Goal: Check status: Check status

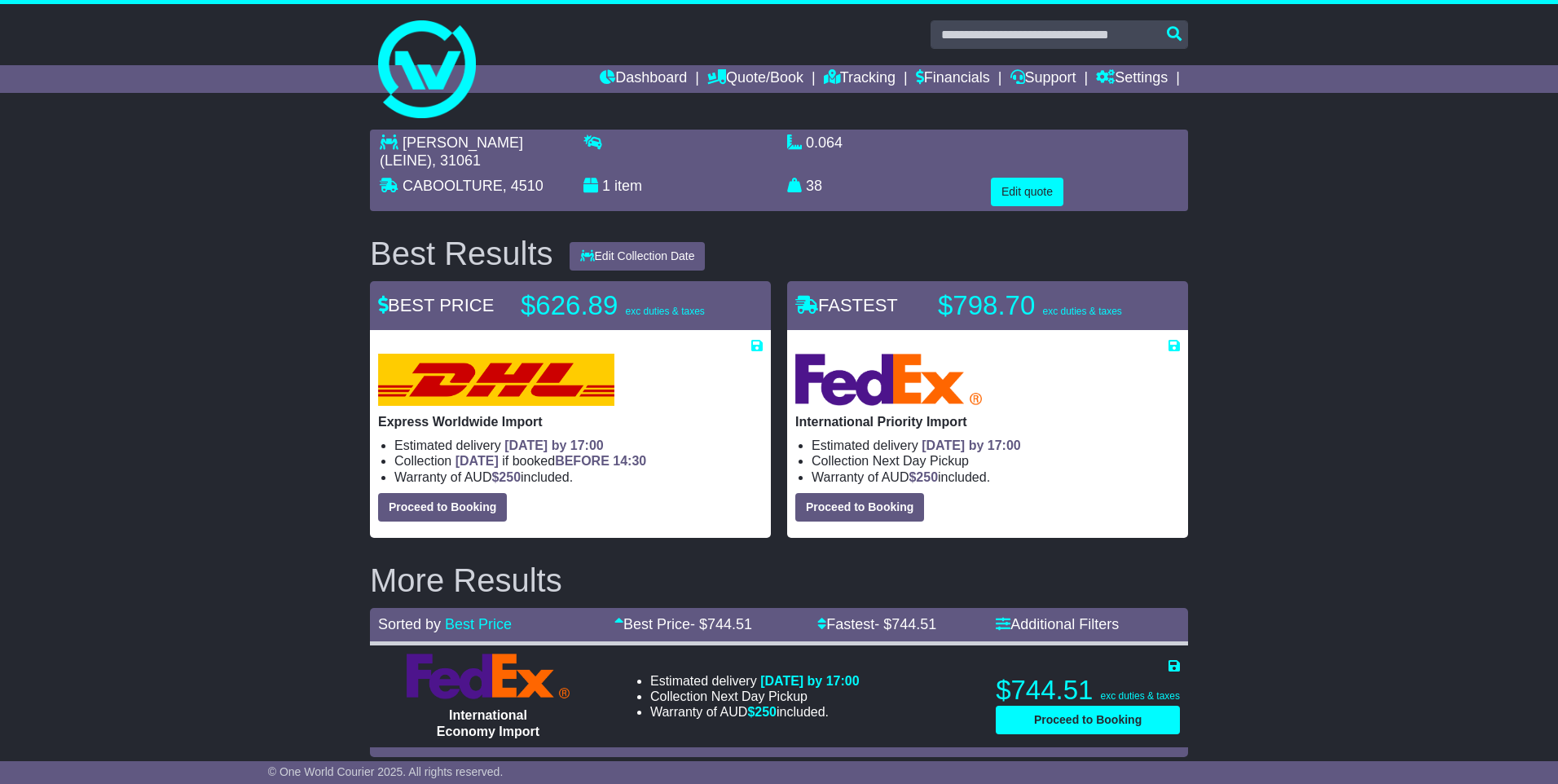
click at [655, 80] on link "Dashboard" at bounding box center [643, 78] width 87 height 28
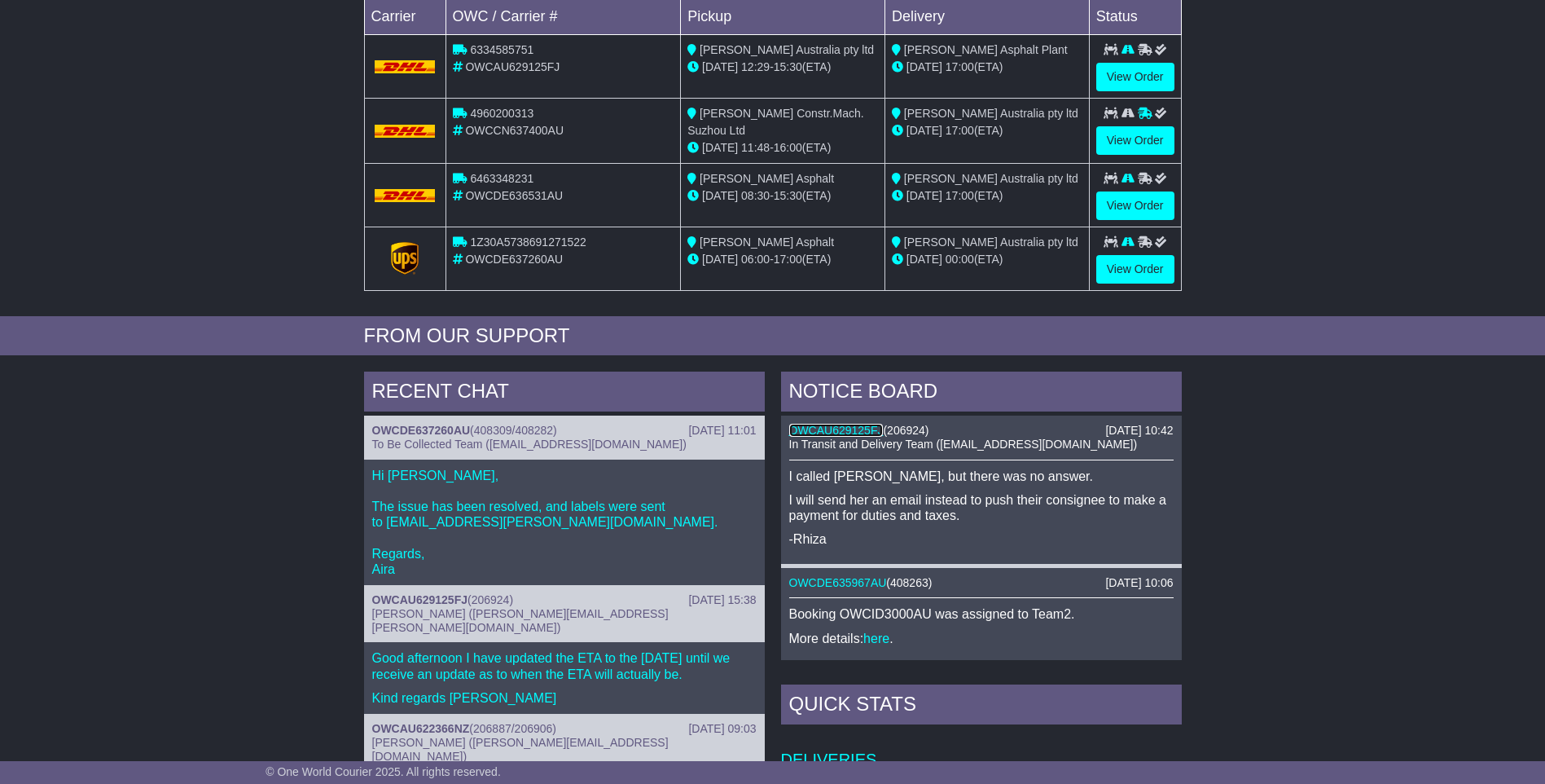
click at [844, 431] on link "OWCAU629125FJ" at bounding box center [837, 430] width 95 height 13
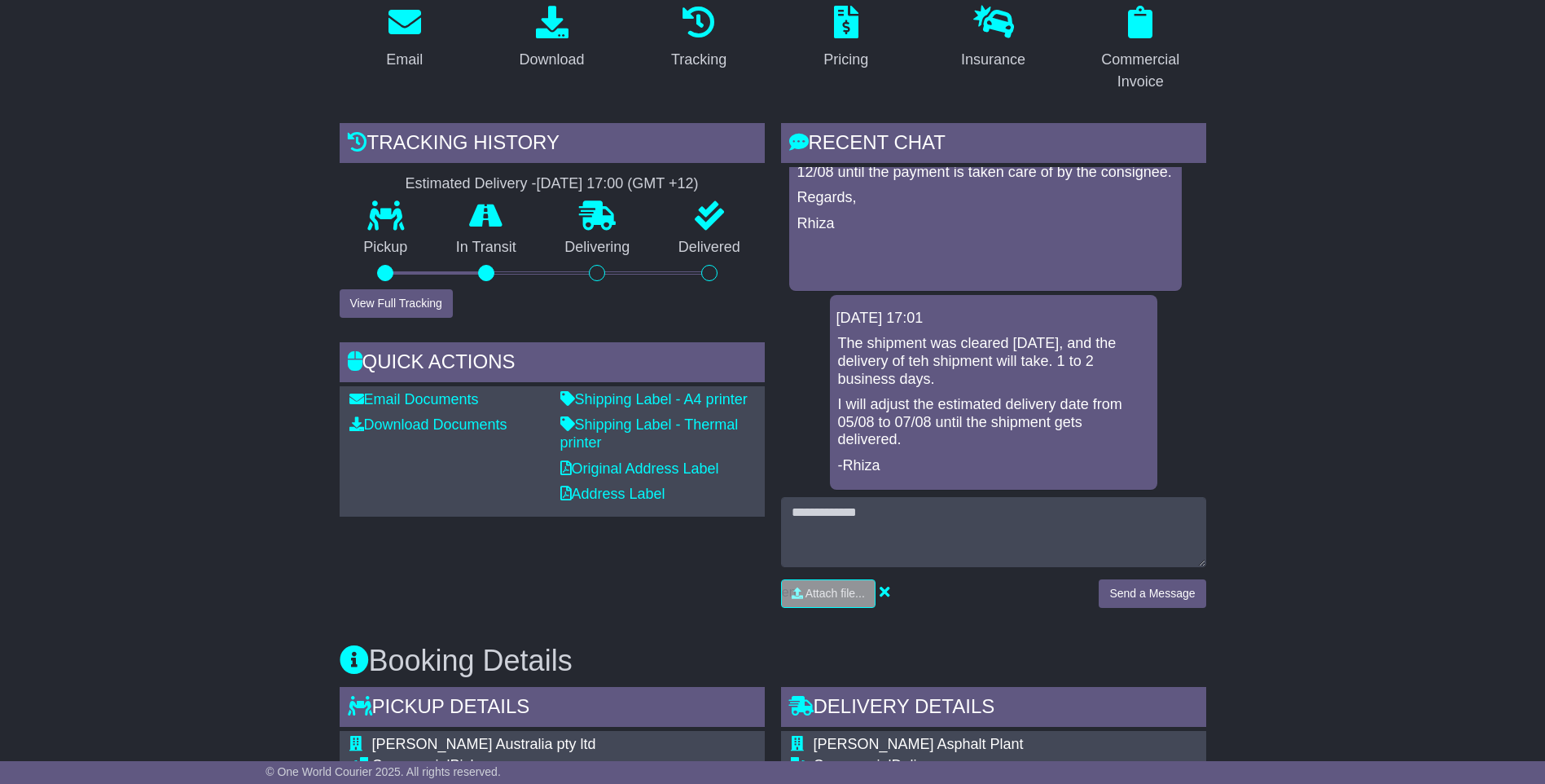
scroll to position [326, 0]
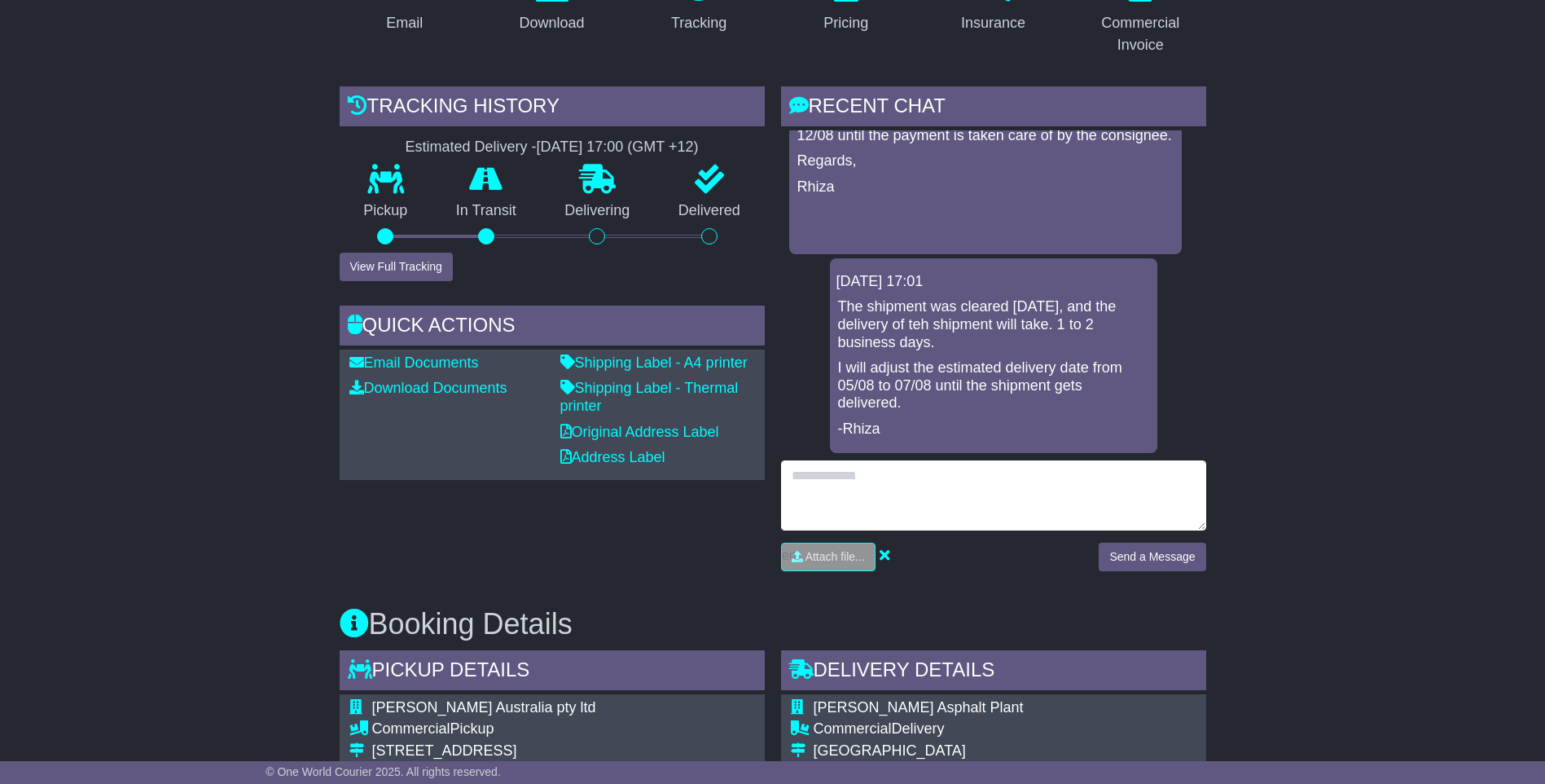
click at [1049, 508] on textarea at bounding box center [994, 495] width 425 height 70
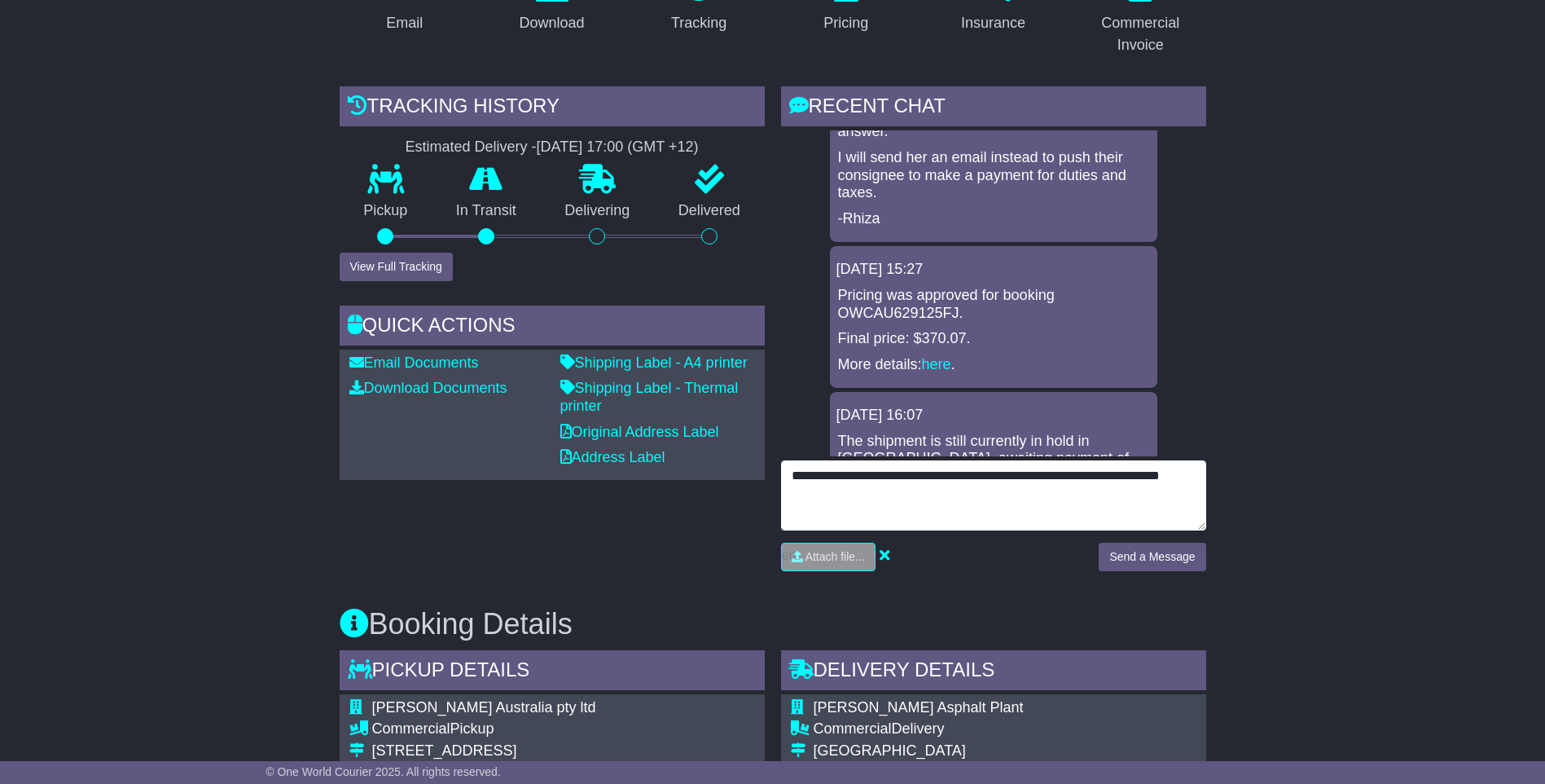
scroll to position [0, 0]
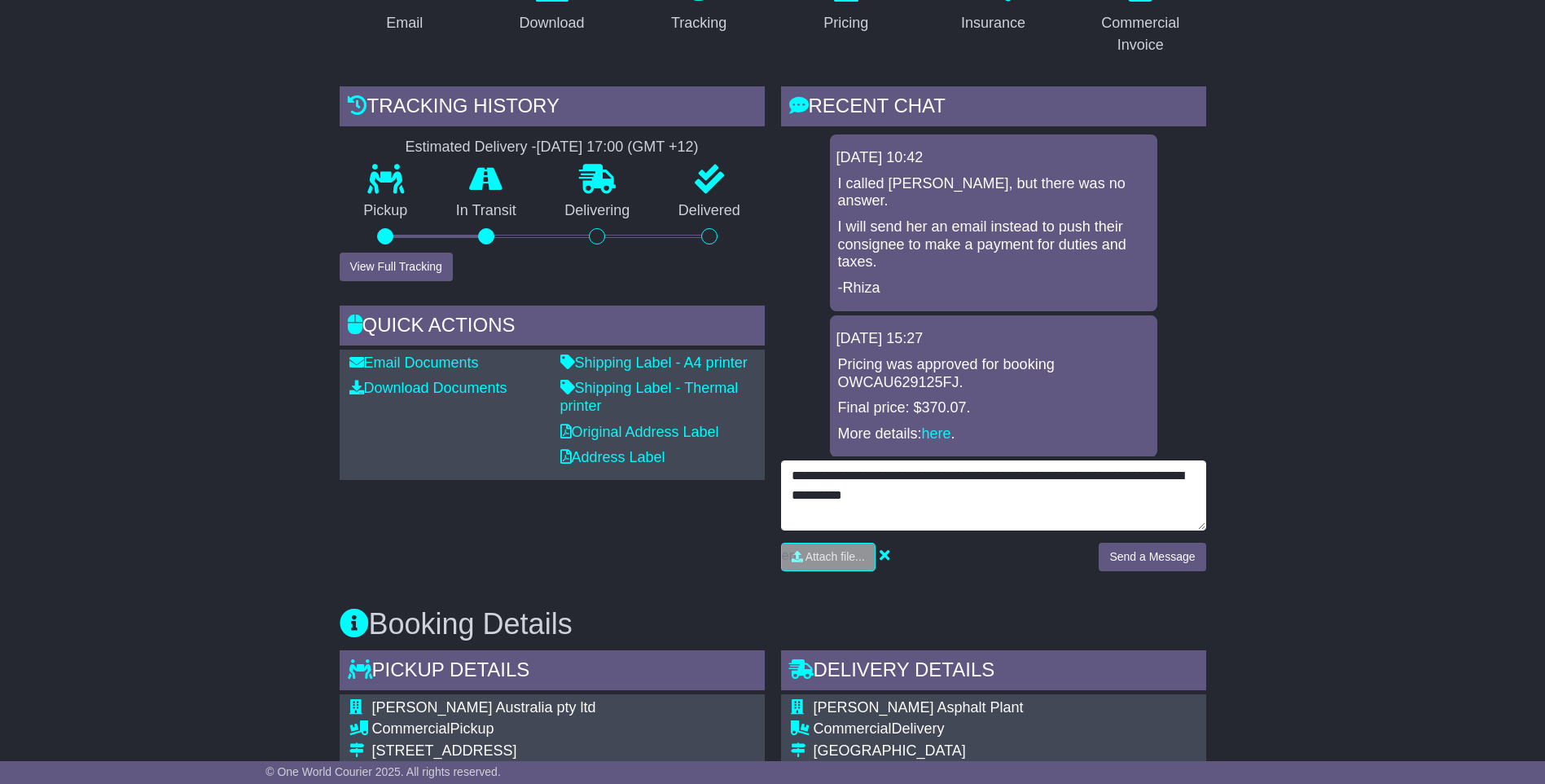
type textarea "**********"
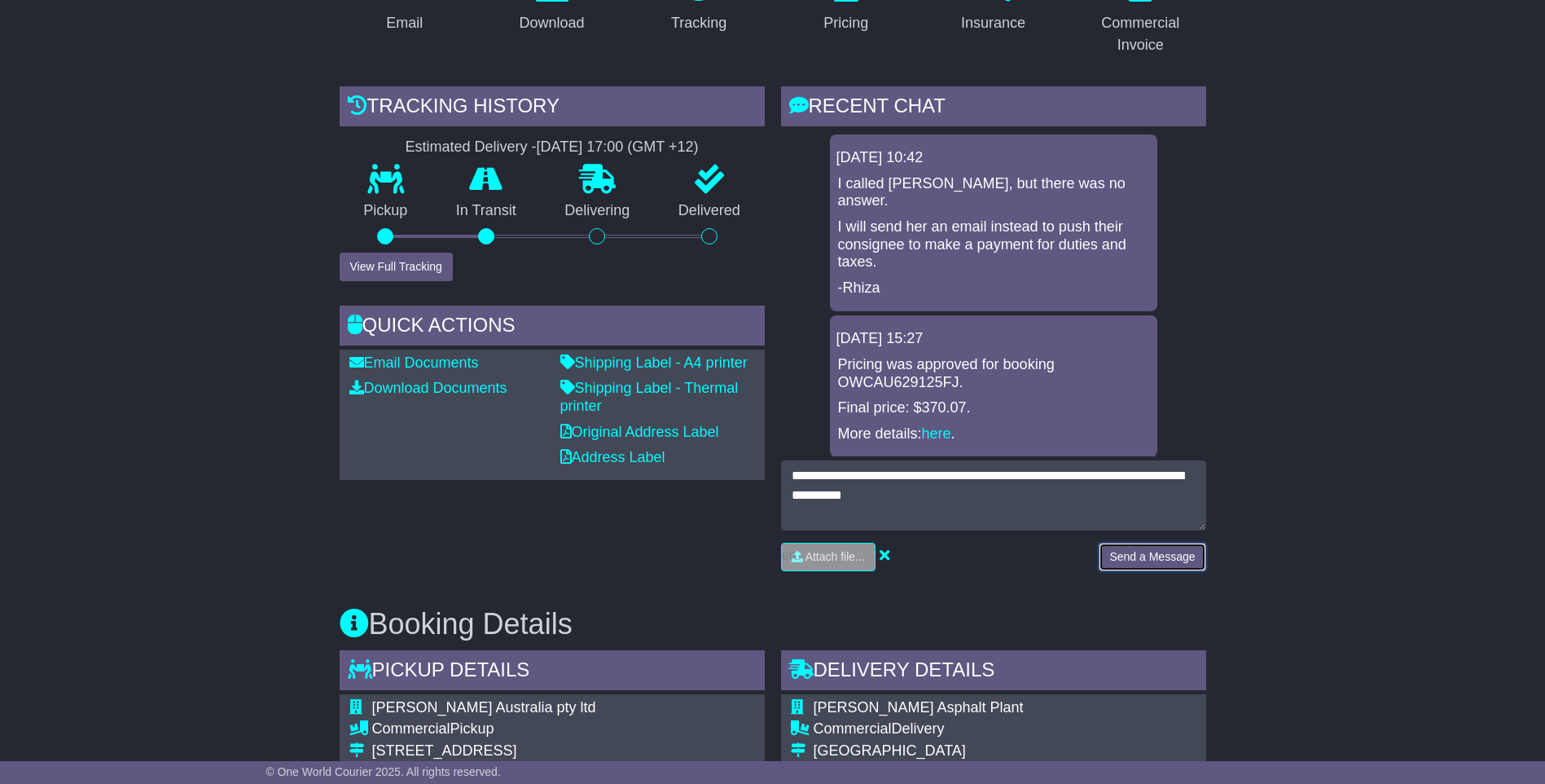
click at [1152, 559] on button "Send a Message" at bounding box center [1153, 557] width 107 height 29
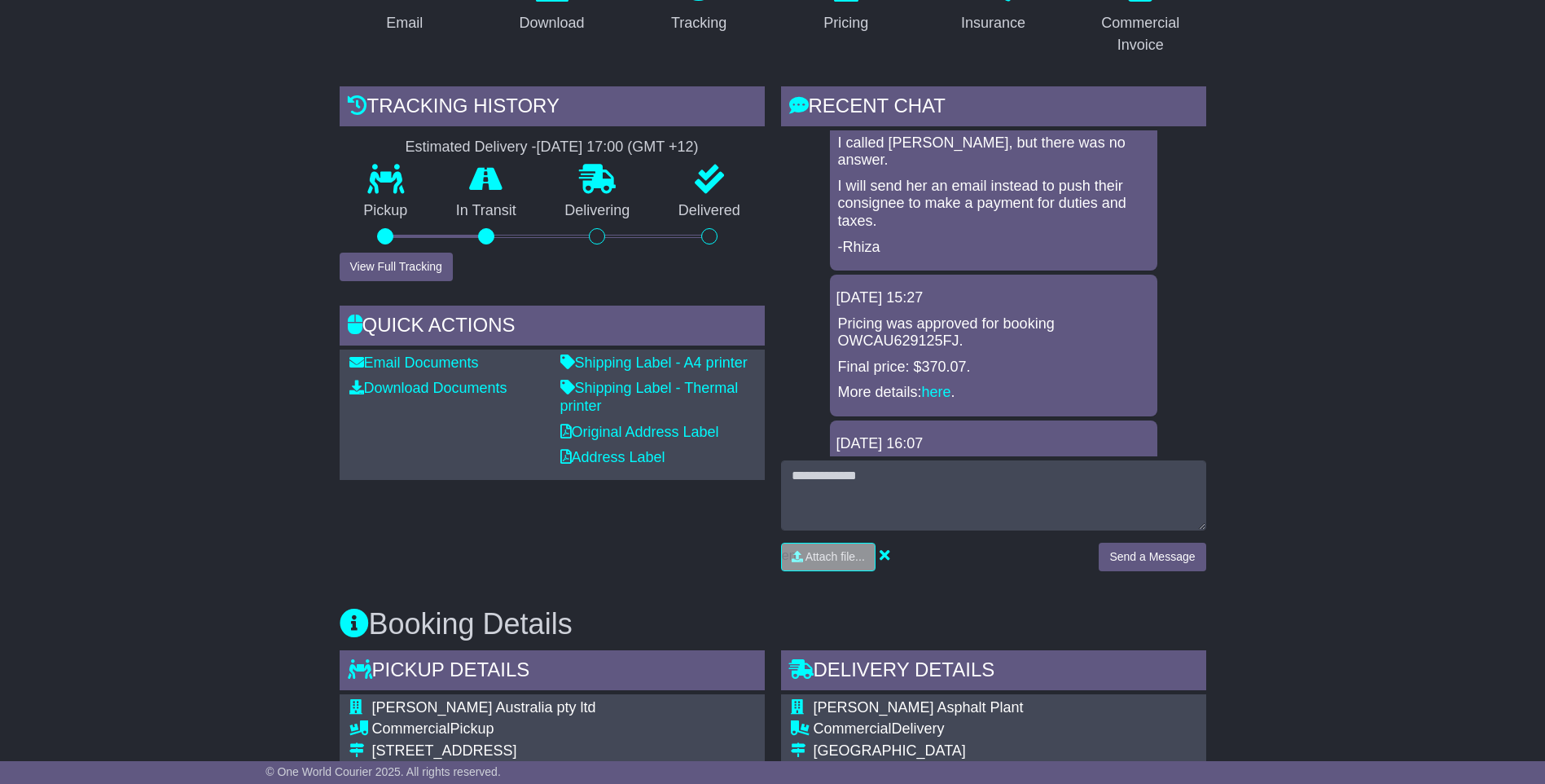
scroll to position [163, 0]
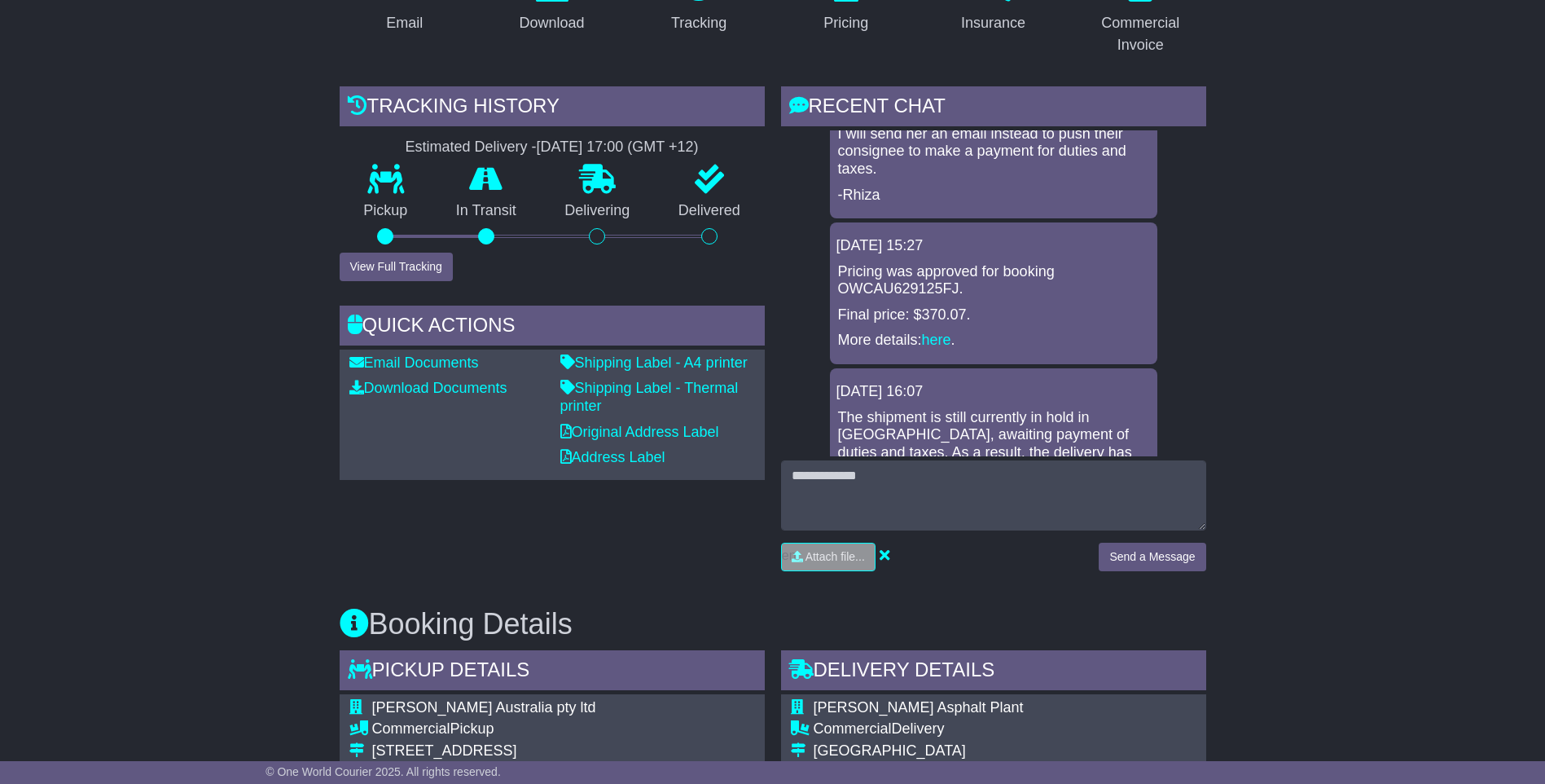
click at [905, 289] on p "Pricing was approved for booking OWCAU629125FJ." at bounding box center [994, 280] width 311 height 35
copy p "OWCAU629125FJ"
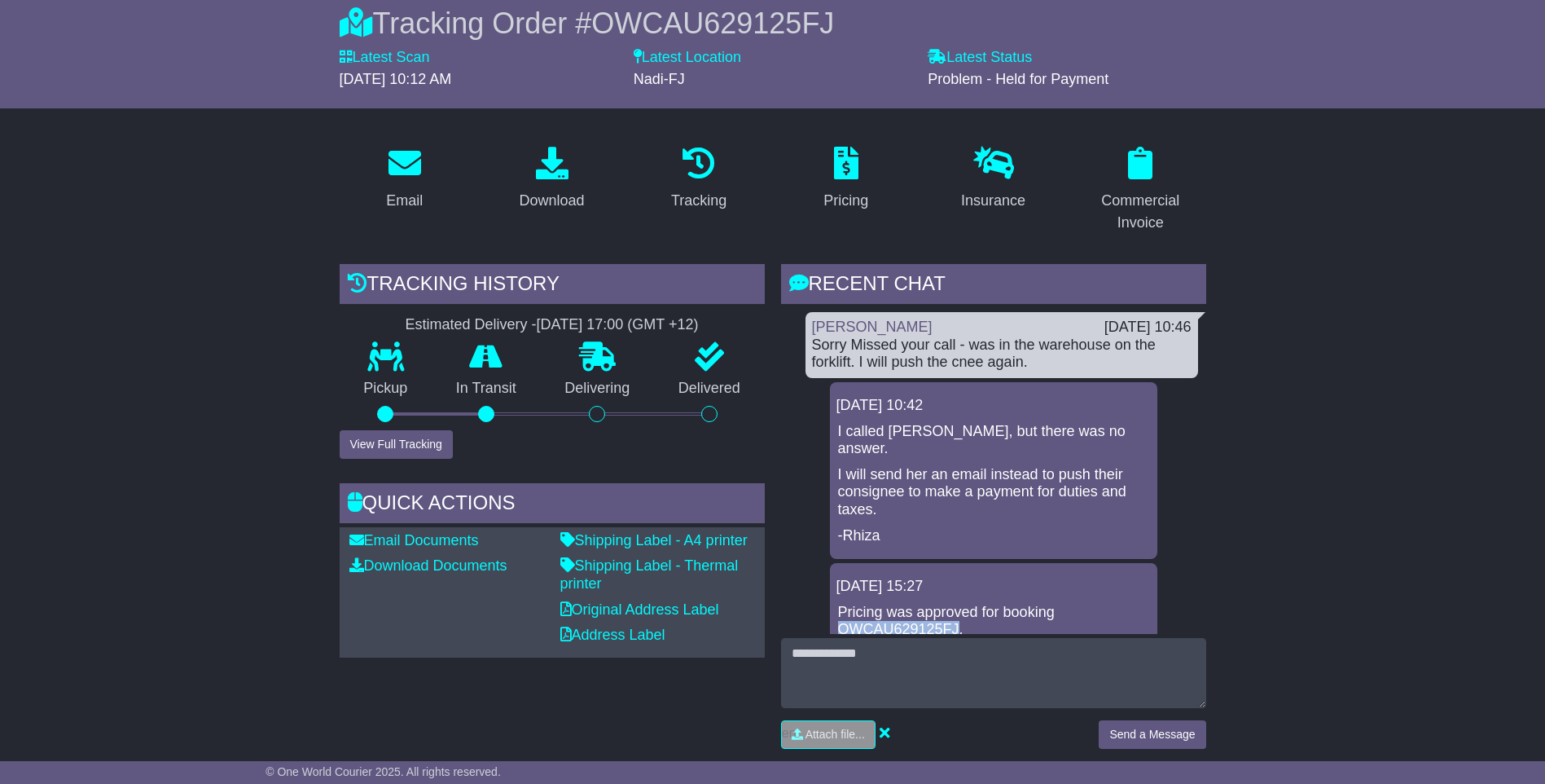
scroll to position [0, 0]
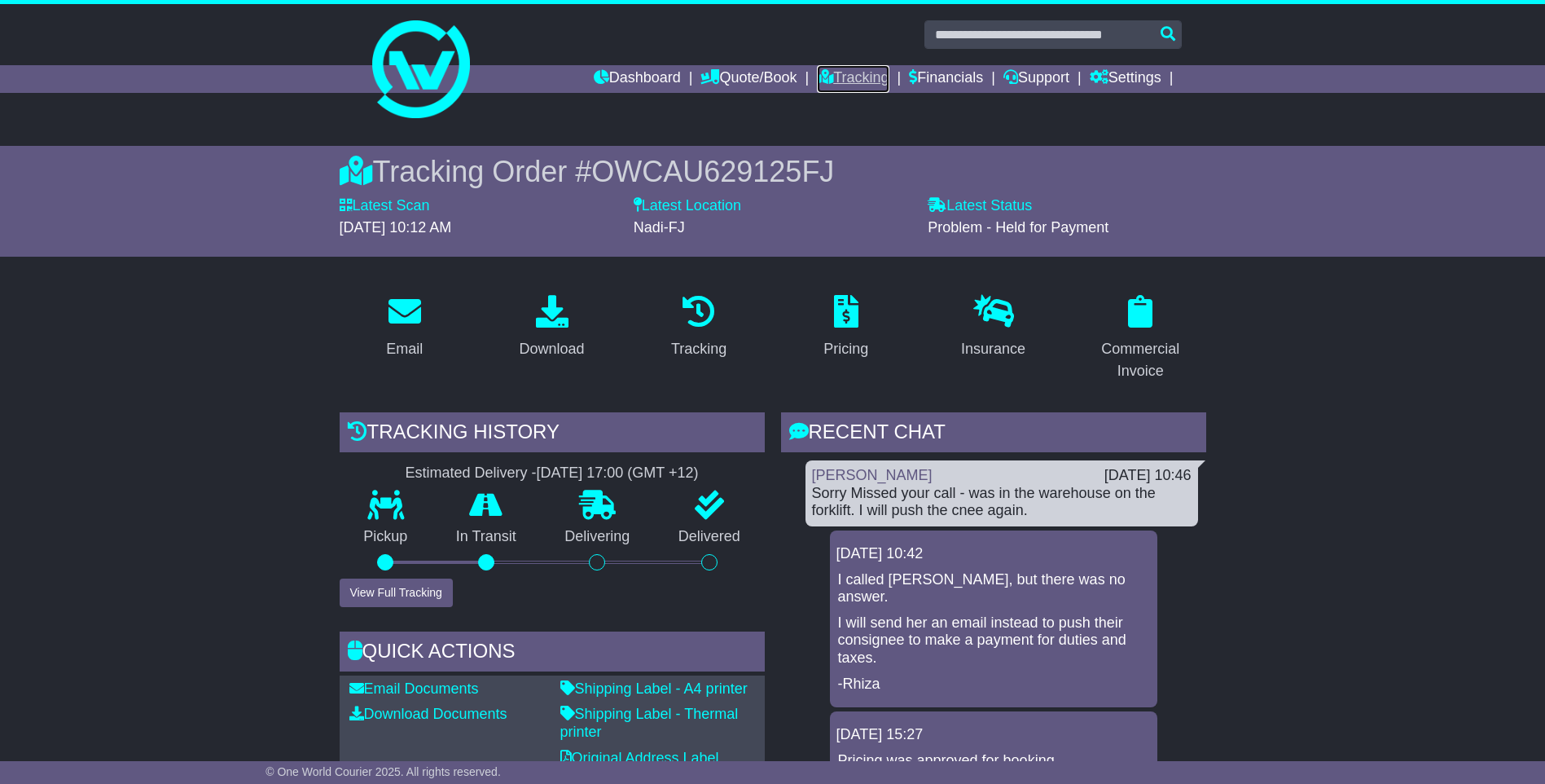
click at [840, 82] on link "Tracking" at bounding box center [853, 78] width 71 height 28
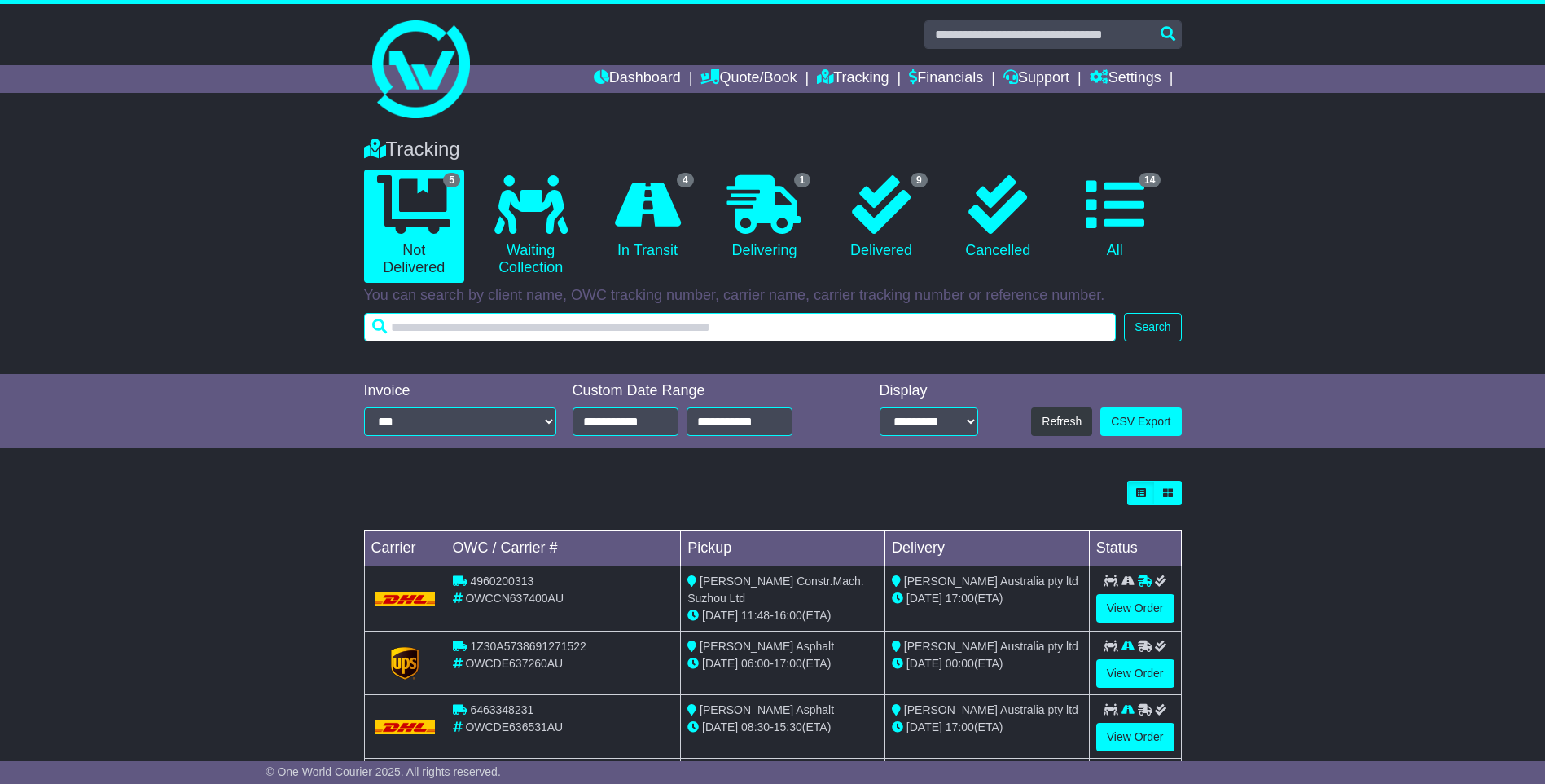
click at [587, 326] on input "text" at bounding box center [740, 327] width 753 height 29
paste input "**********"
type input "**********"
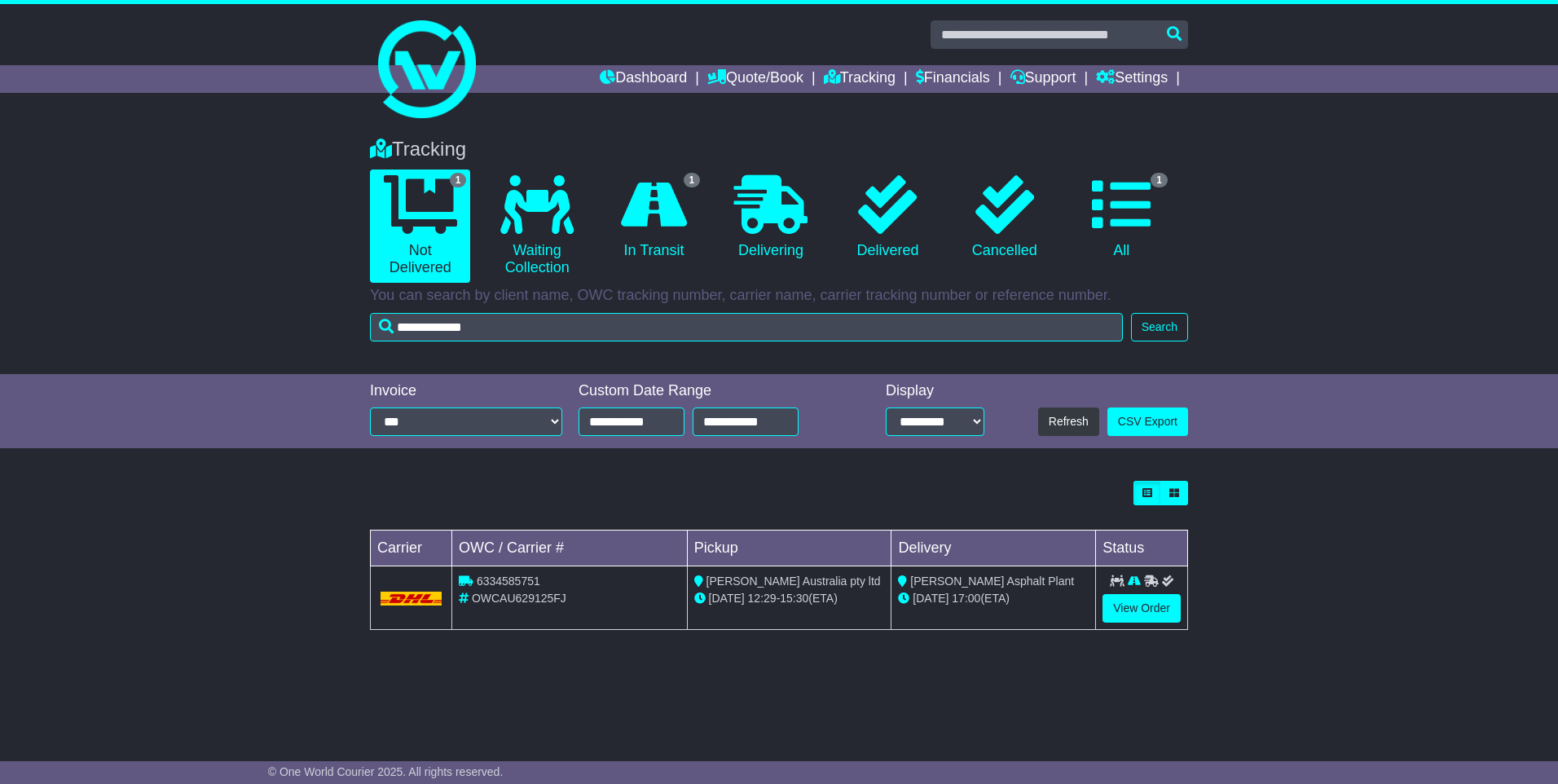
click at [520, 601] on span "OWCAU629125FJ" at bounding box center [519, 598] width 95 height 13
click at [1130, 612] on link "View Order" at bounding box center [1142, 608] width 79 height 29
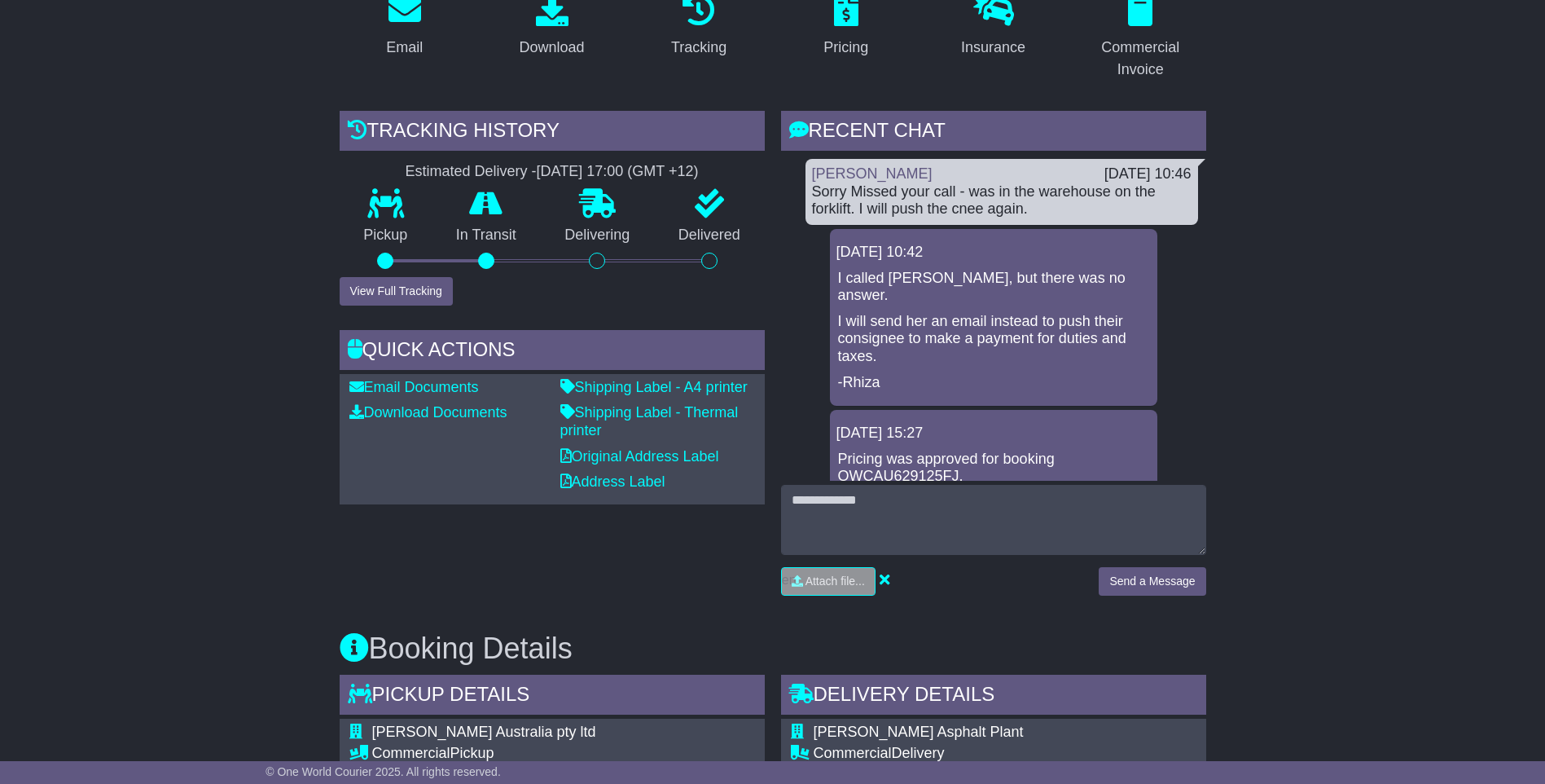
scroll to position [489, 0]
